Goal: Task Accomplishment & Management: Use online tool/utility

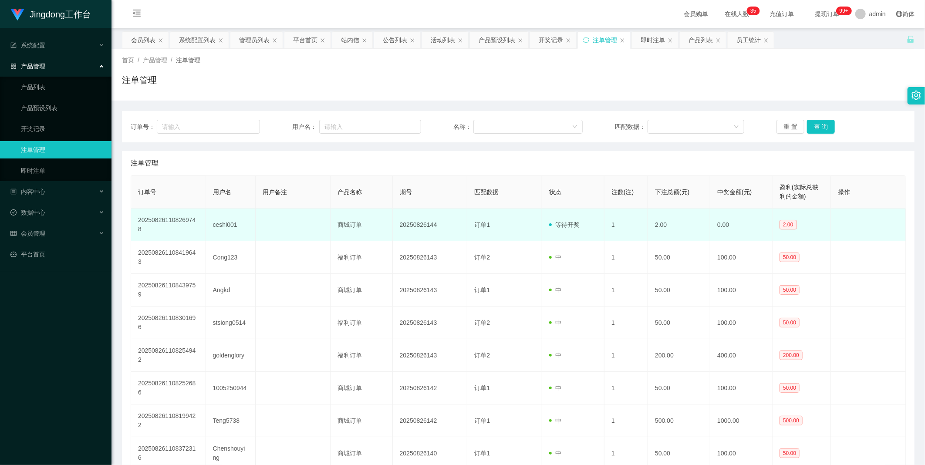
scroll to position [61, 0]
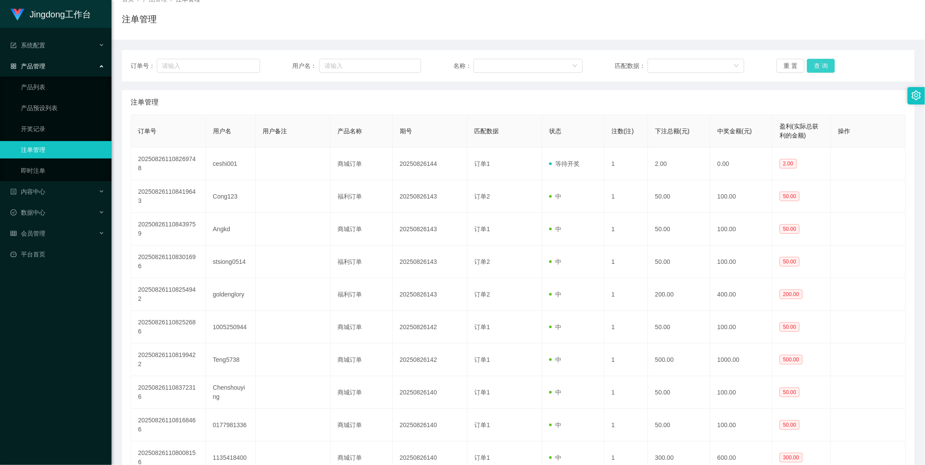
click at [811, 68] on button "查 询" at bounding box center [821, 66] width 28 height 14
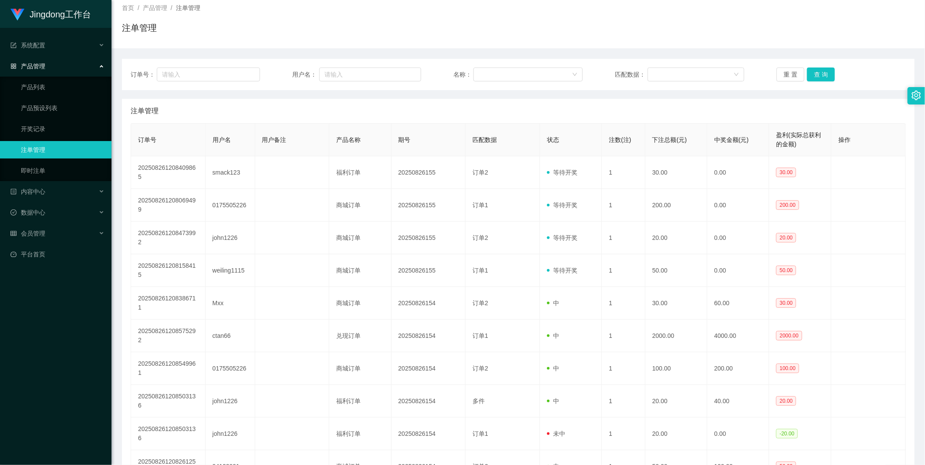
click at [809, 67] on div "订单号： 用户名： 名称： 匹配数据： 重 置 查 询" at bounding box center [518, 74] width 792 height 31
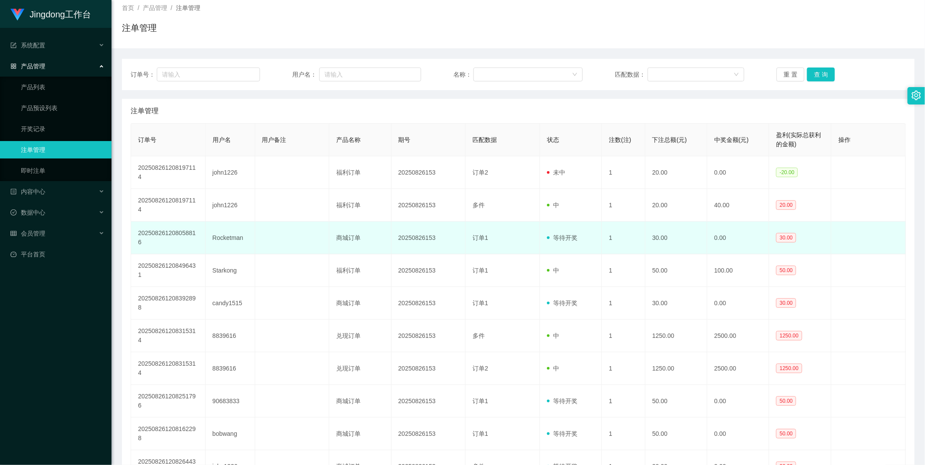
click at [427, 222] on td "20250826153" at bounding box center [428, 238] width 74 height 33
copy td "20250826153"
click at [415, 222] on td "20250826153" at bounding box center [428, 238] width 74 height 33
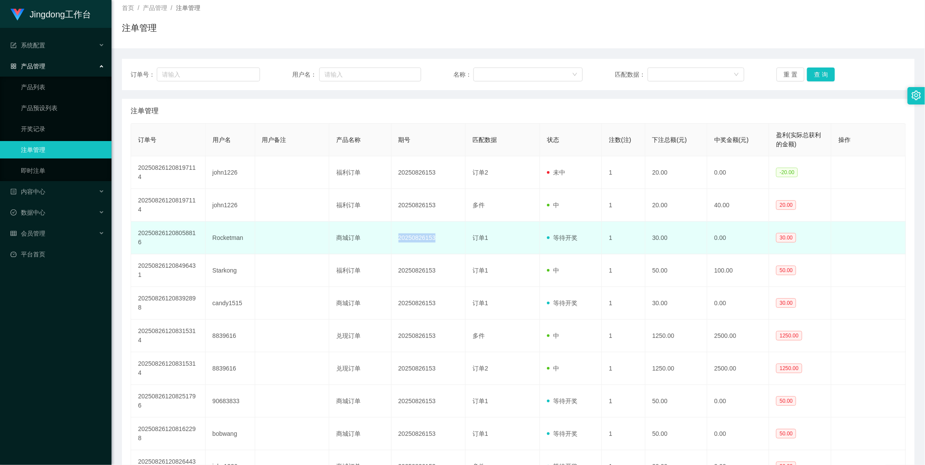
click at [415, 222] on td "20250826153" at bounding box center [428, 238] width 74 height 33
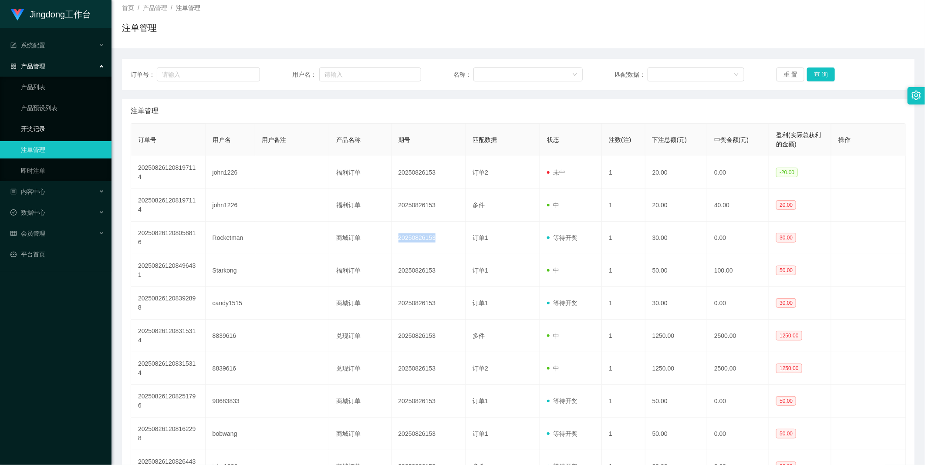
drag, startPoint x: 60, startPoint y: 131, endPoint x: 64, endPoint y: 133, distance: 4.5
click at [60, 131] on link "开奖记录" at bounding box center [63, 128] width 84 height 17
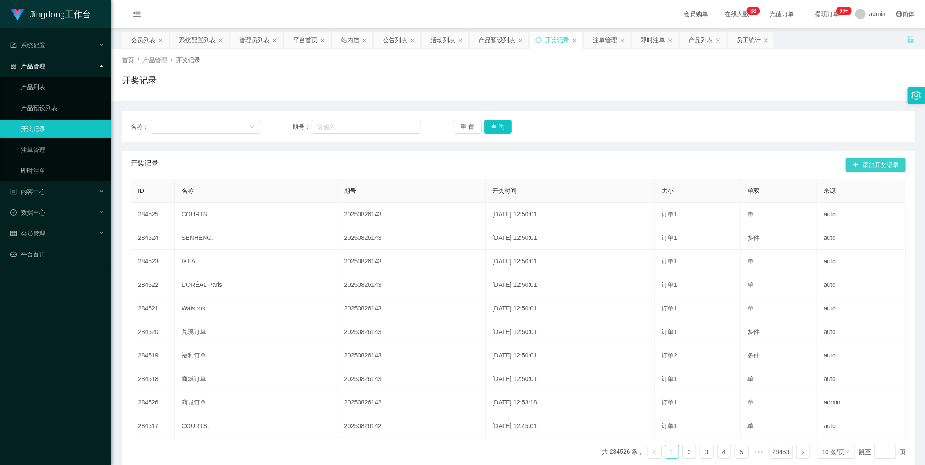
click at [845, 165] on button "添加开奖记录" at bounding box center [875, 165] width 60 height 14
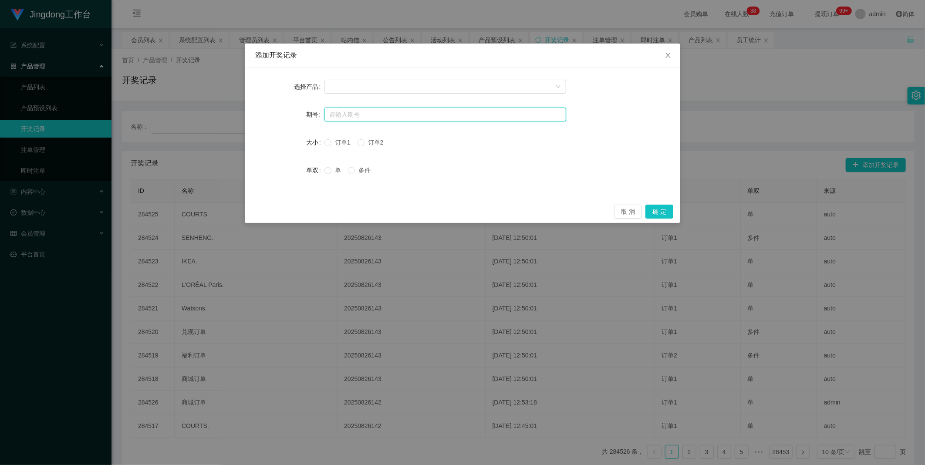
drag, startPoint x: 373, startPoint y: 114, endPoint x: 370, endPoint y: 105, distance: 9.1
click at [373, 114] on input "text" at bounding box center [445, 115] width 242 height 14
paste input "20250826153"
type input "20250826153"
click at [372, 85] on div at bounding box center [442, 86] width 225 height 13
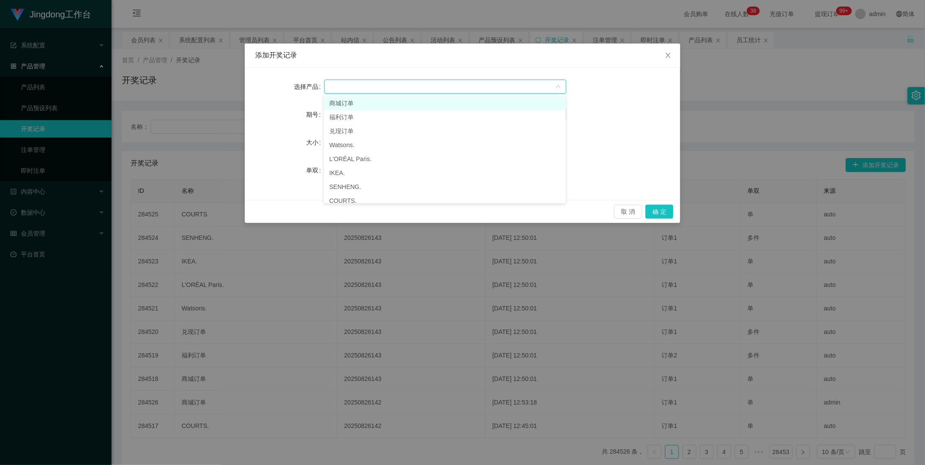
click at [356, 104] on li "商城订单" at bounding box center [445, 103] width 242 height 14
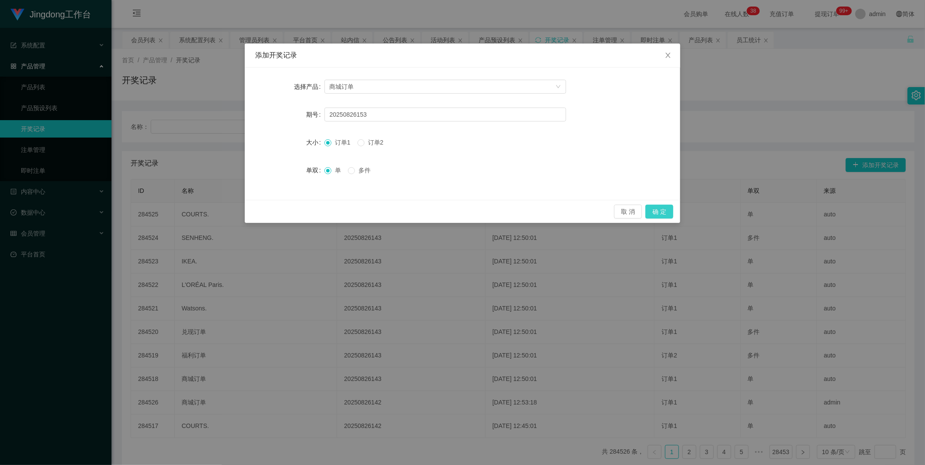
click at [663, 209] on button "确 定" at bounding box center [659, 212] width 28 height 14
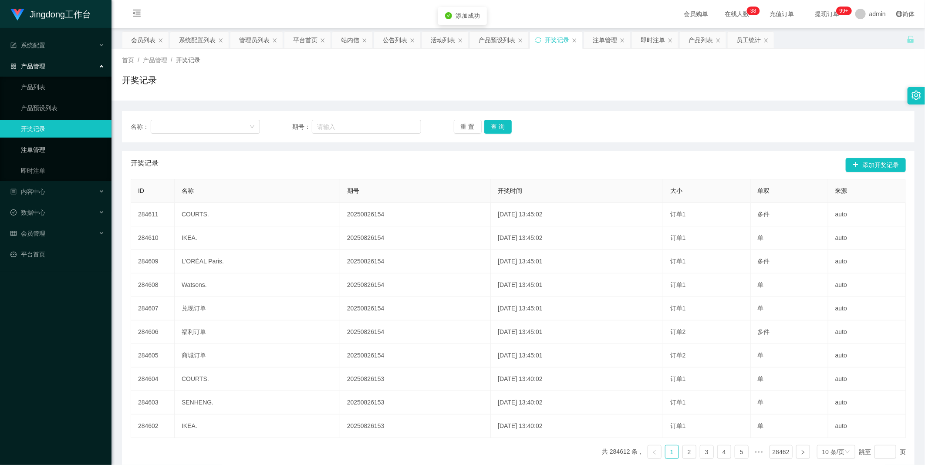
click at [29, 143] on link "注单管理" at bounding box center [63, 149] width 84 height 17
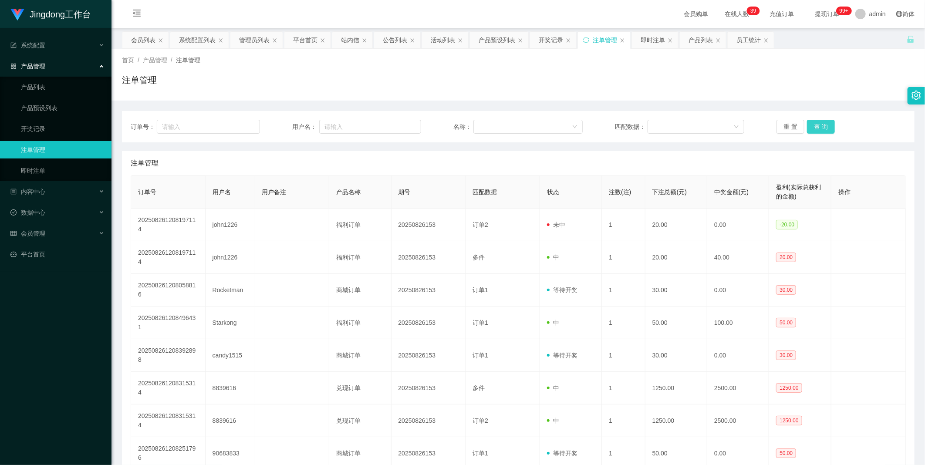
click at [817, 128] on button "查 询" at bounding box center [821, 127] width 28 height 14
click at [817, 128] on div "重 置 查 询" at bounding box center [840, 127] width 129 height 14
click at [817, 128] on button "查 询" at bounding box center [825, 127] width 37 height 14
click at [817, 128] on div "重 置 查 询" at bounding box center [840, 127] width 129 height 14
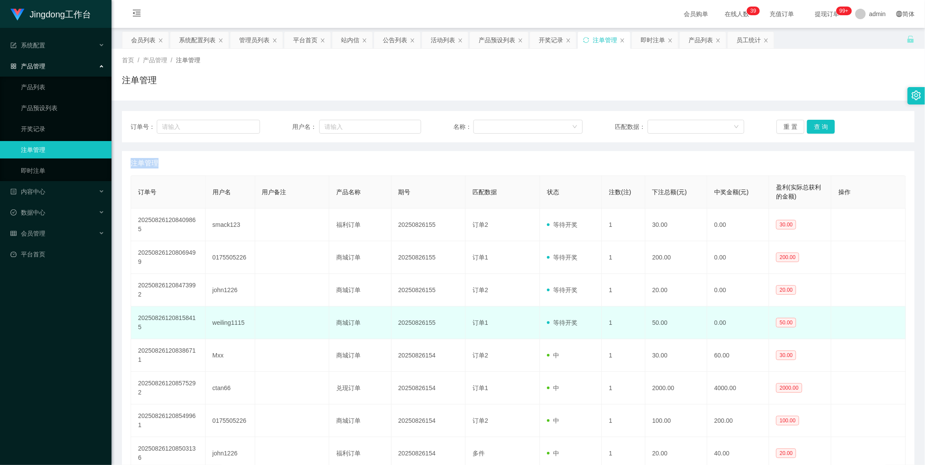
scroll to position [52, 0]
